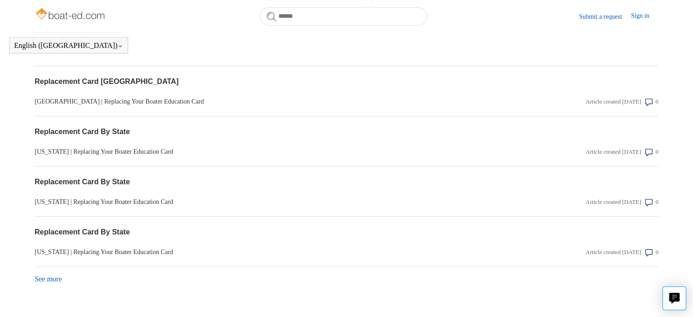
scroll to position [807, 0]
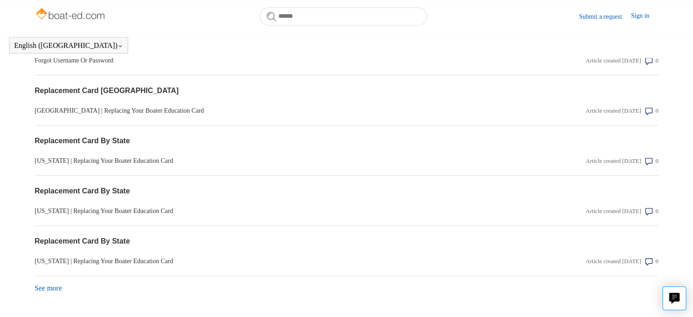
scroll to position [807, 0]
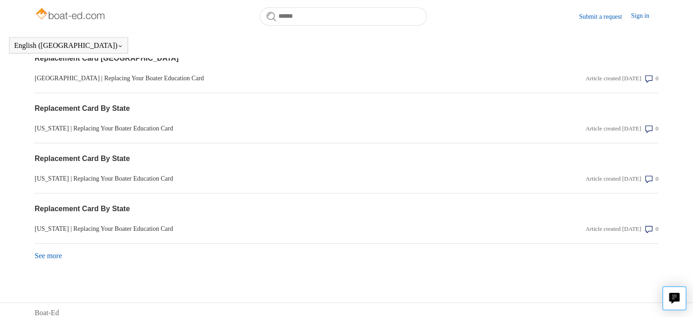
click at [61, 251] on link "See more items from recent activity" at bounding box center [48, 255] width 27 height 8
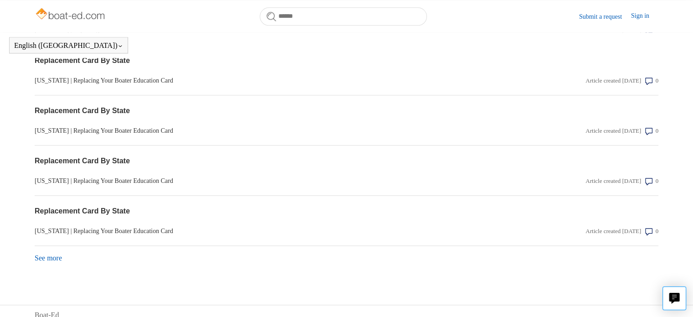
scroll to position [1057, 0]
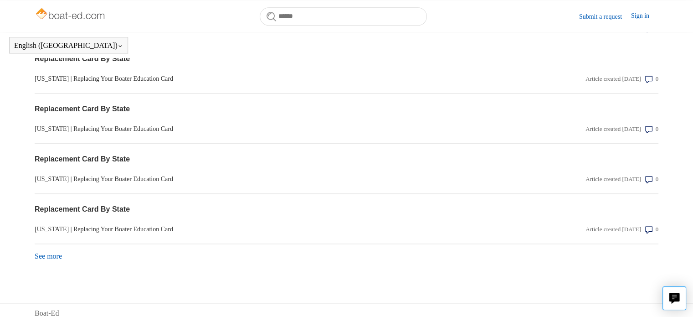
click at [42, 252] on link "See more items from recent activity" at bounding box center [48, 256] width 27 height 8
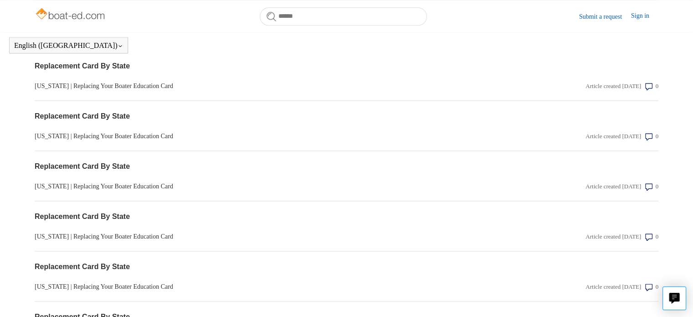
scroll to position [1306, 0]
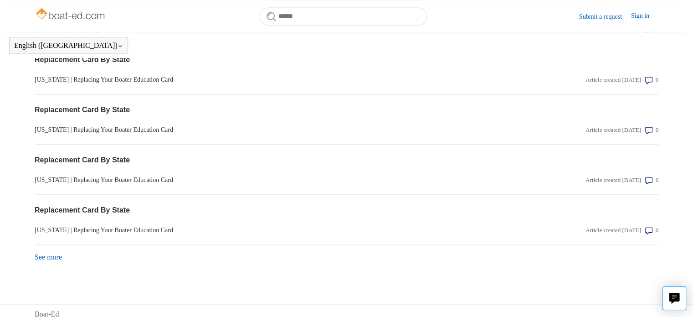
click at [56, 254] on link "See more items from recent activity" at bounding box center [48, 257] width 27 height 8
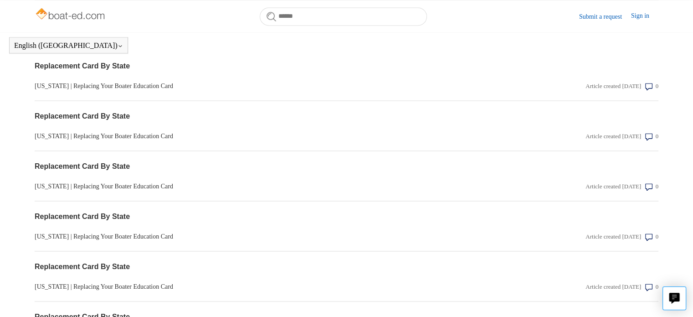
scroll to position [1557, 0]
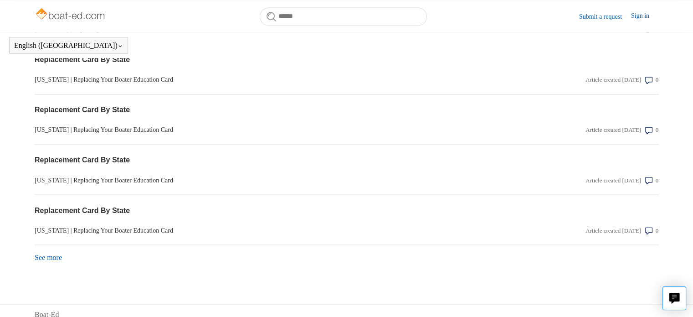
click at [52, 253] on link "See more items from recent activity" at bounding box center [48, 257] width 27 height 8
click at [56, 253] on link "See more items from recent activity" at bounding box center [48, 257] width 27 height 8
click at [55, 254] on link "See more items from recent activity" at bounding box center [48, 258] width 27 height 8
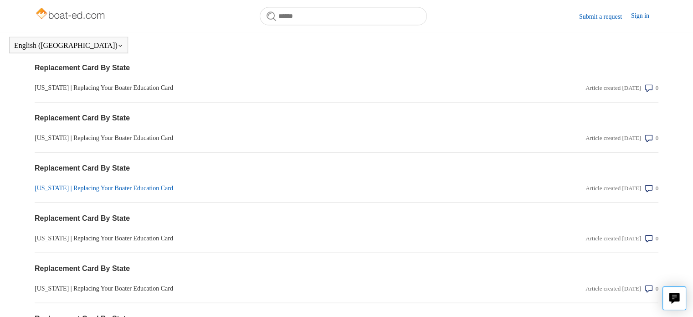
scroll to position [2307, 0]
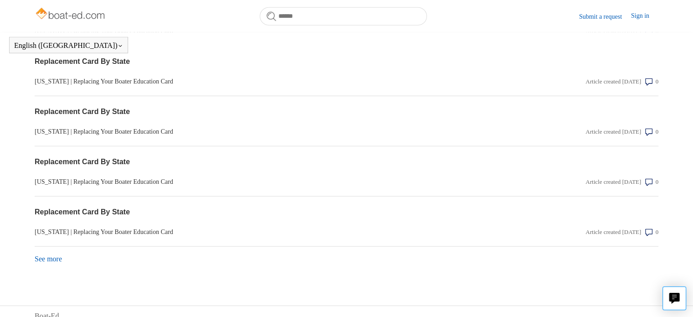
click at [58, 255] on link "See more items from recent activity" at bounding box center [48, 259] width 27 height 8
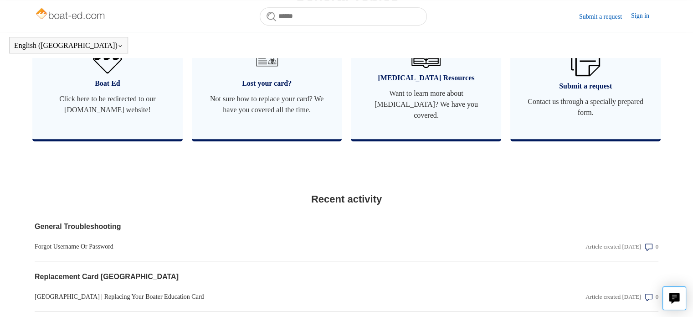
scroll to position [598, 0]
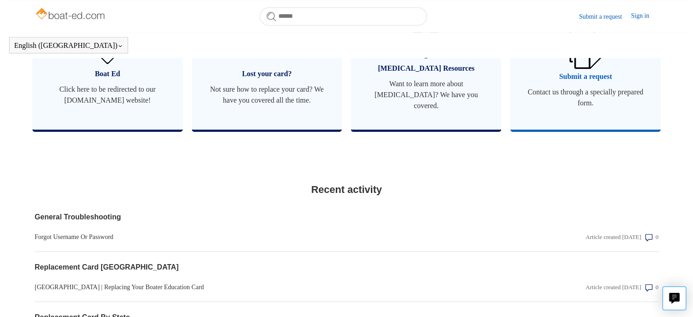
click at [586, 71] on span "Submit a request" at bounding box center [585, 76] width 123 height 11
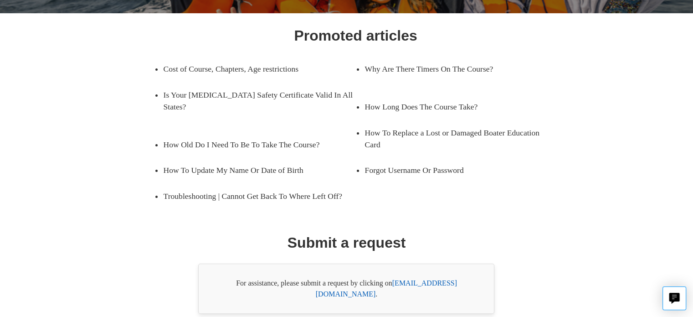
scroll to position [162, 0]
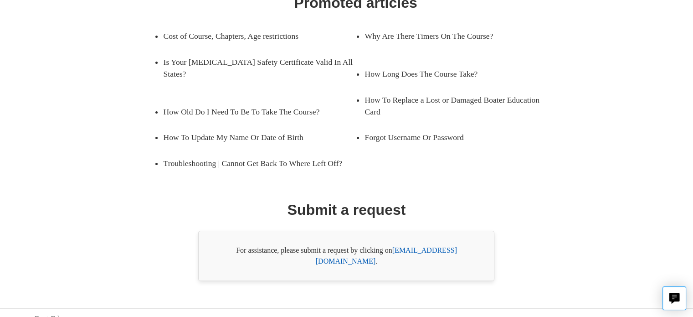
click at [416, 250] on link "support@boat-ed.com" at bounding box center [386, 255] width 141 height 19
click at [447, 249] on link "support@boat-ed.com" at bounding box center [386, 255] width 141 height 19
click at [400, 249] on link "support@boat-ed.com" at bounding box center [386, 255] width 141 height 19
click at [447, 249] on link "support@boat-ed.com" at bounding box center [386, 255] width 141 height 19
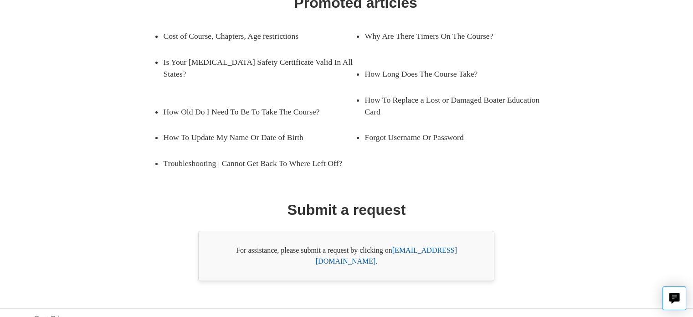
click at [448, 249] on link "support@boat-ed.com" at bounding box center [386, 255] width 141 height 19
click at [408, 124] on link "Forgot Username Or Password" at bounding box center [453, 137] width 179 height 26
